Goal: Task Accomplishment & Management: Manage account settings

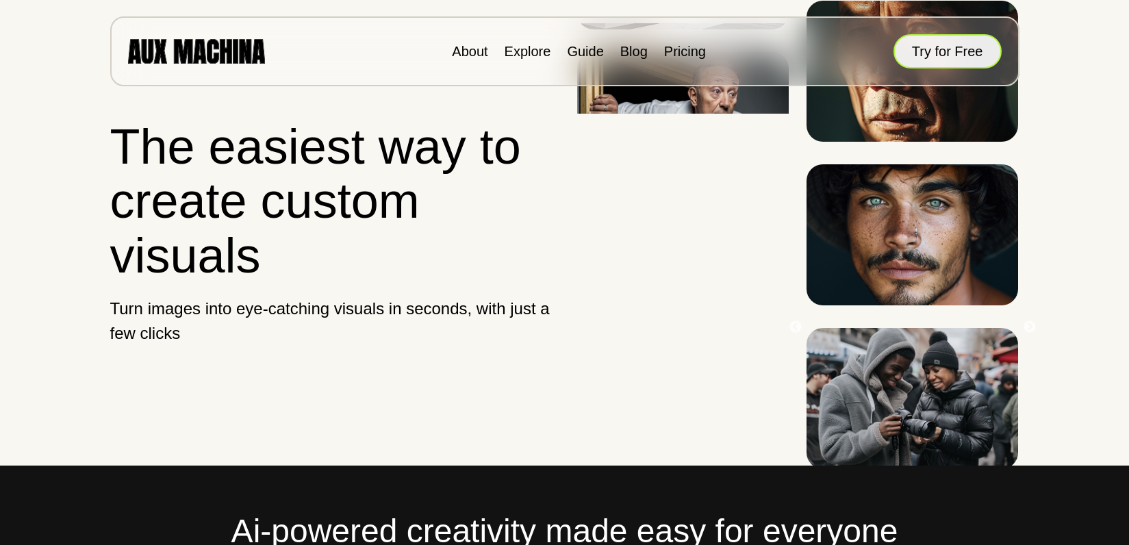
click at [952, 61] on button "Try for Free" at bounding box center [947, 51] width 108 height 34
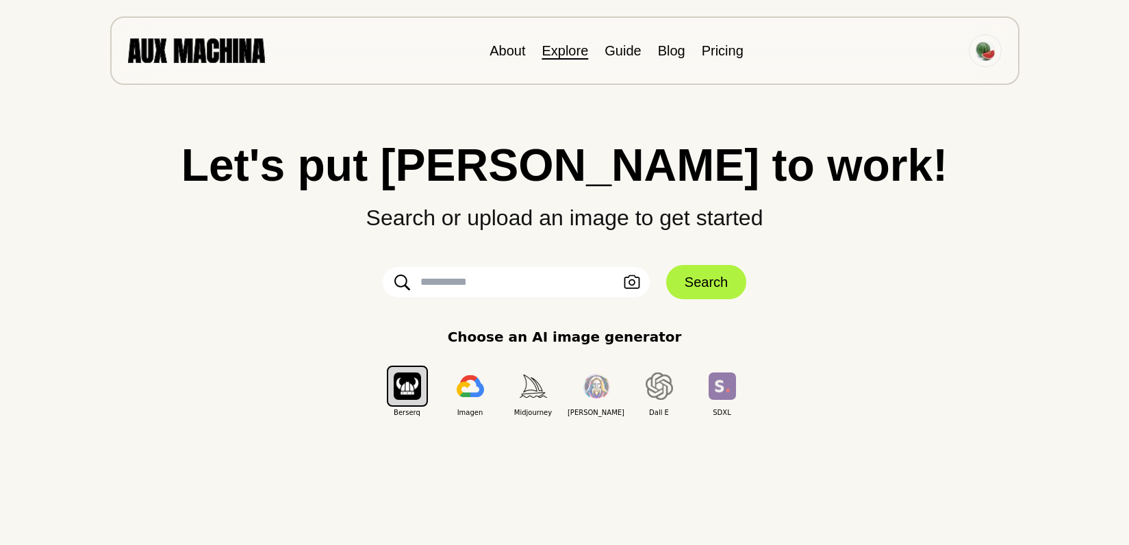
click at [572, 51] on link "Explore" at bounding box center [564, 50] width 47 height 15
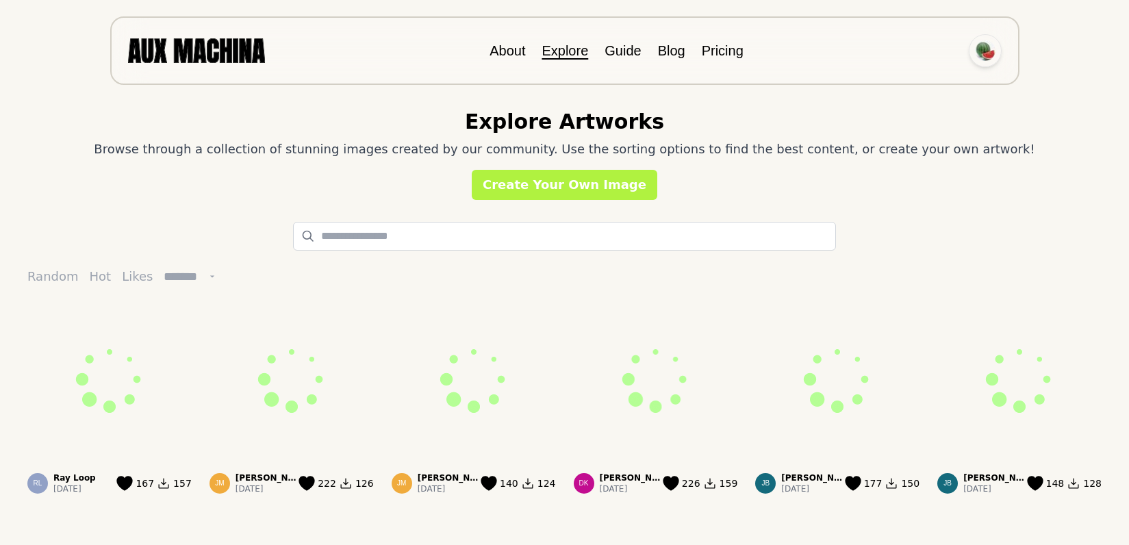
click at [984, 50] on img at bounding box center [985, 50] width 21 height 21
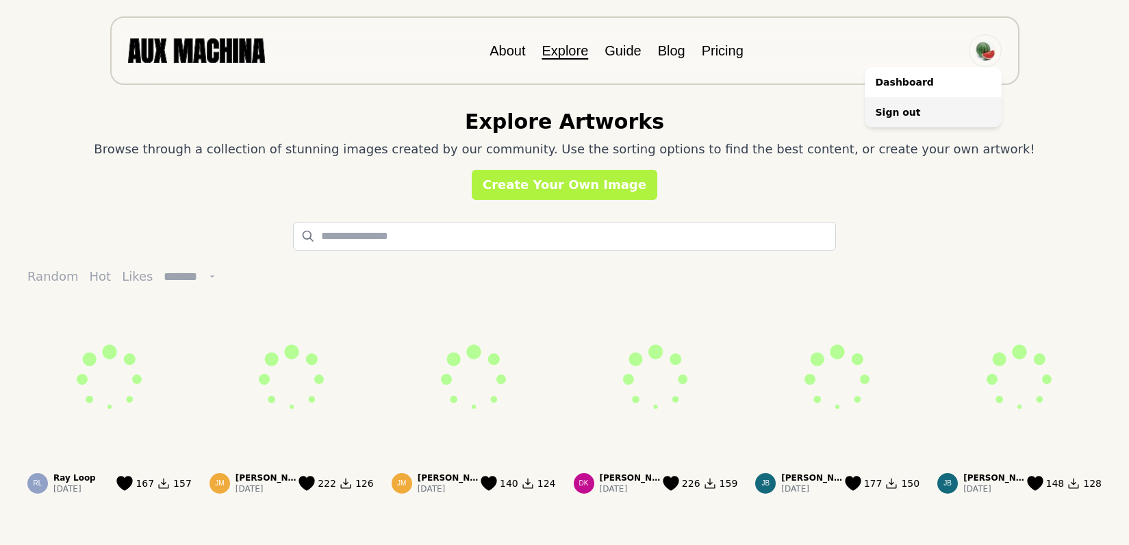
click at [902, 110] on li "Sign out" at bounding box center [933, 112] width 137 height 30
